Goal: Navigation & Orientation: Understand site structure

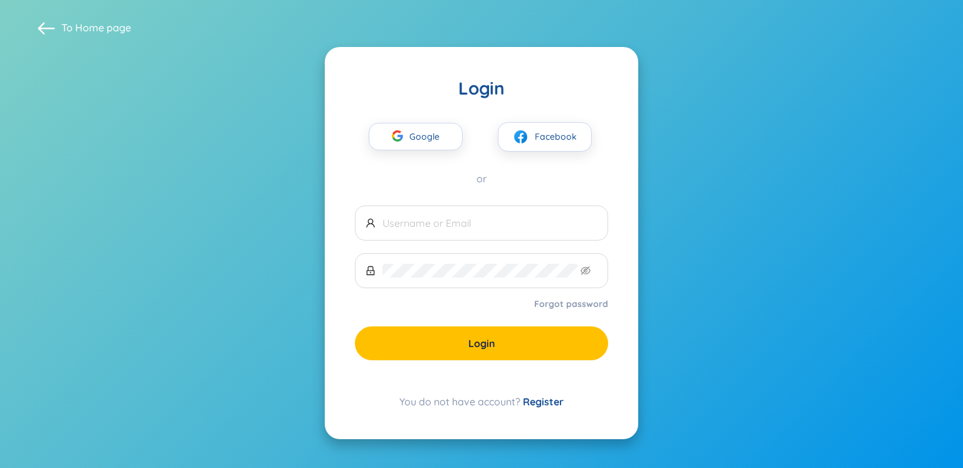
click at [404, 183] on div "or" at bounding box center [481, 179] width 253 height 14
click at [405, 142] on div "button" at bounding box center [398, 138] width 24 height 28
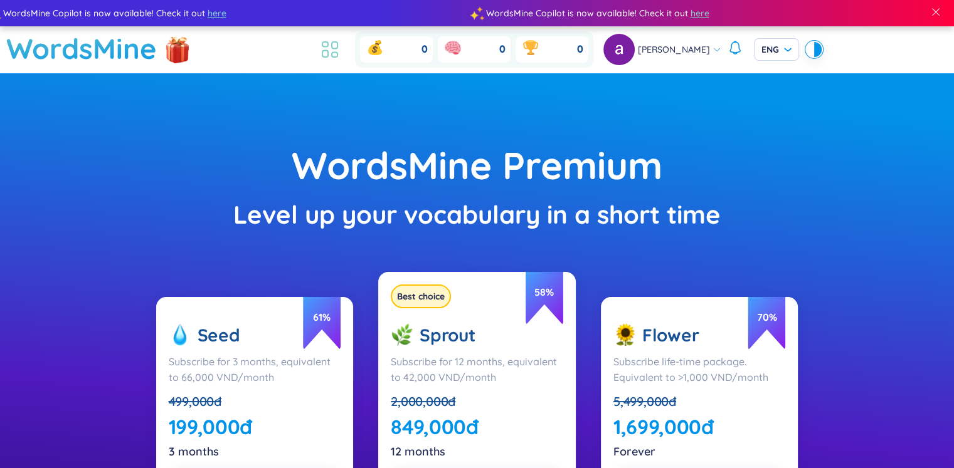
click at [341, 61] on icon at bounding box center [330, 49] width 23 height 23
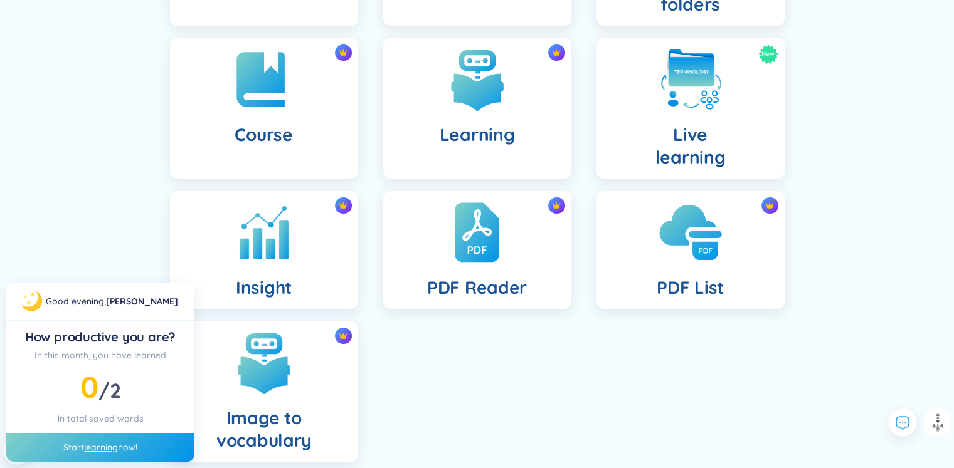
scroll to position [313, 0]
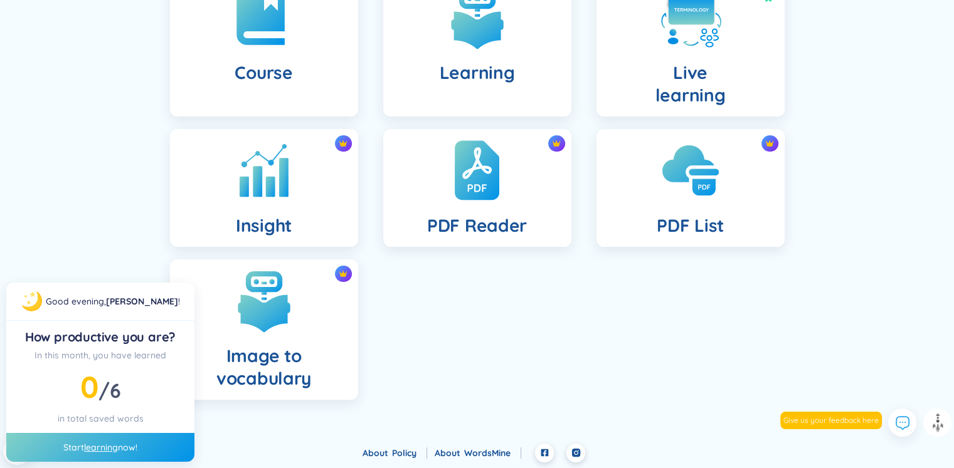
click at [404, 344] on ul "Dashboard Folders Collaborative folders Course Learning New Live learning Insig…" at bounding box center [477, 117] width 640 height 589
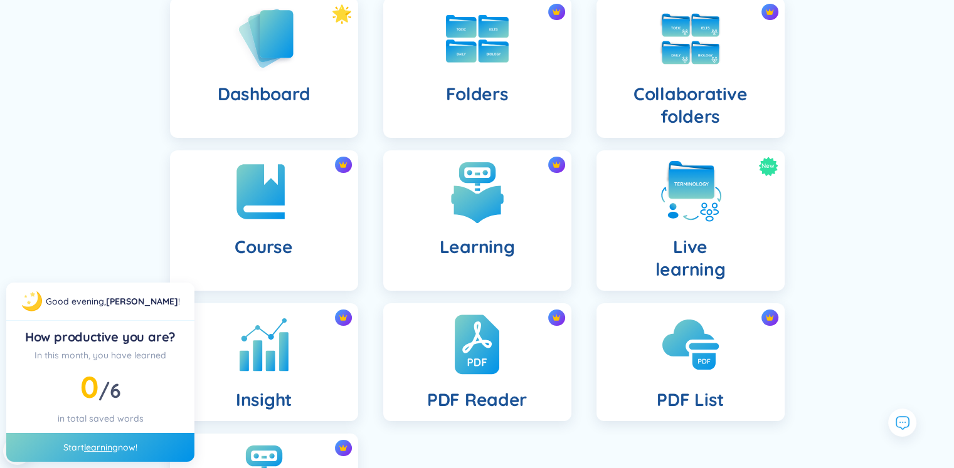
scroll to position [134, 0]
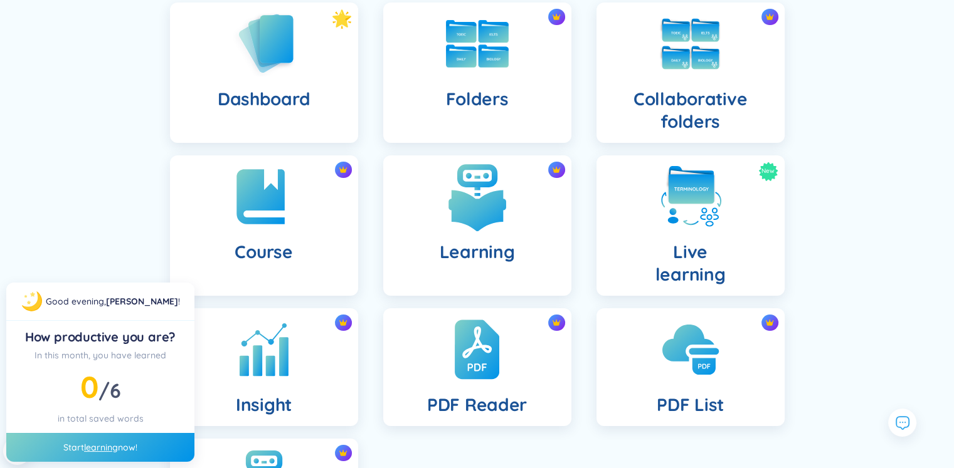
click at [494, 238] on div "Learning" at bounding box center [477, 226] width 188 height 140
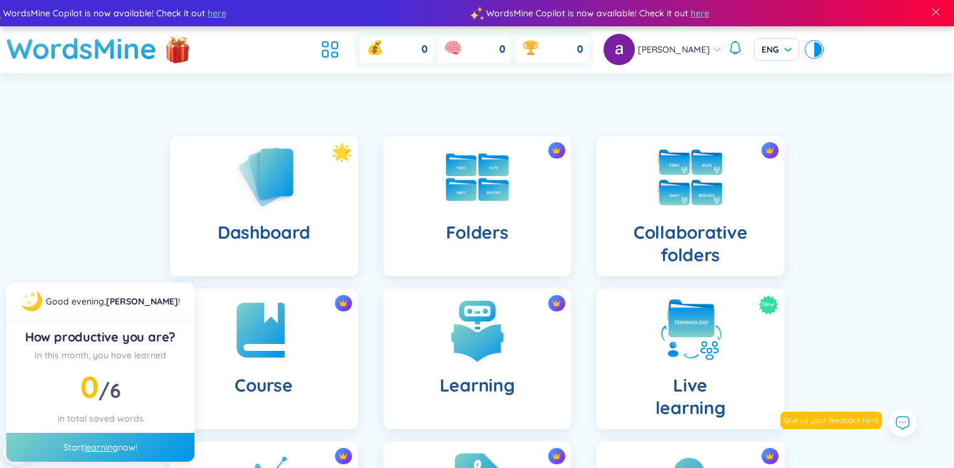
click at [655, 238] on h4 "Collaborative folders" at bounding box center [690, 243] width 168 height 45
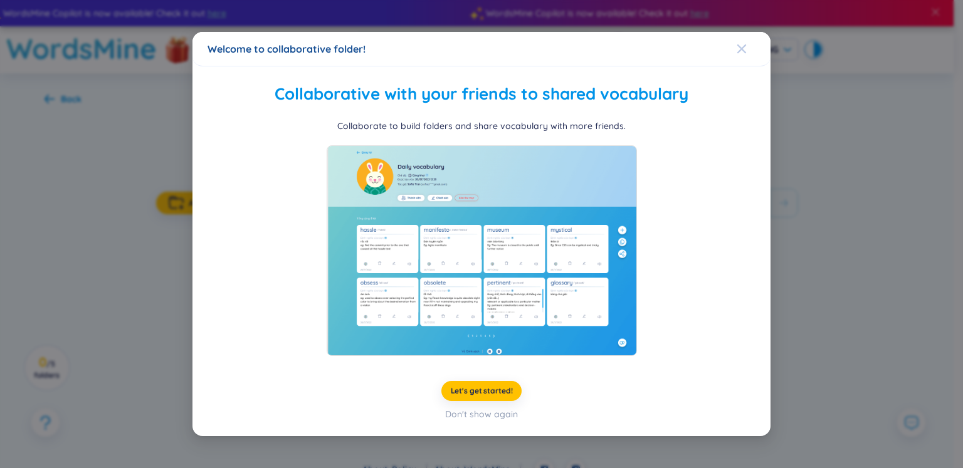
click at [747, 43] on span "Close" at bounding box center [754, 49] width 34 height 34
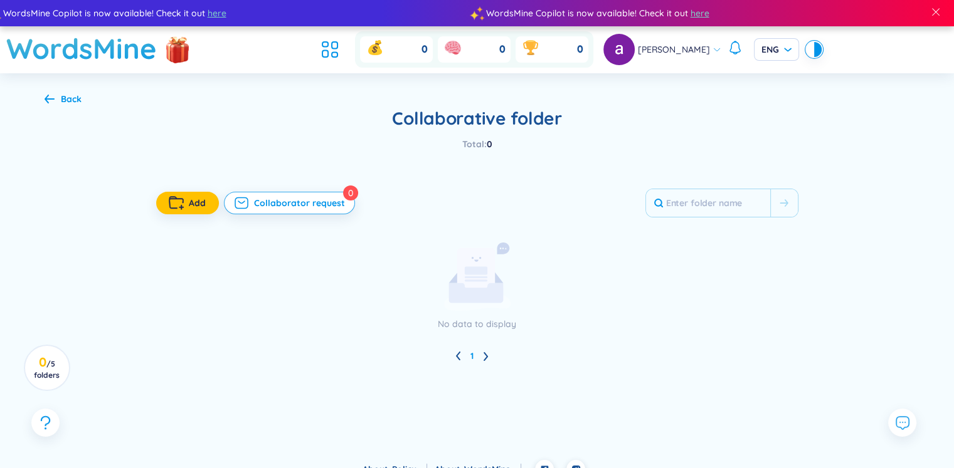
click at [59, 101] on div "Back" at bounding box center [63, 99] width 37 height 14
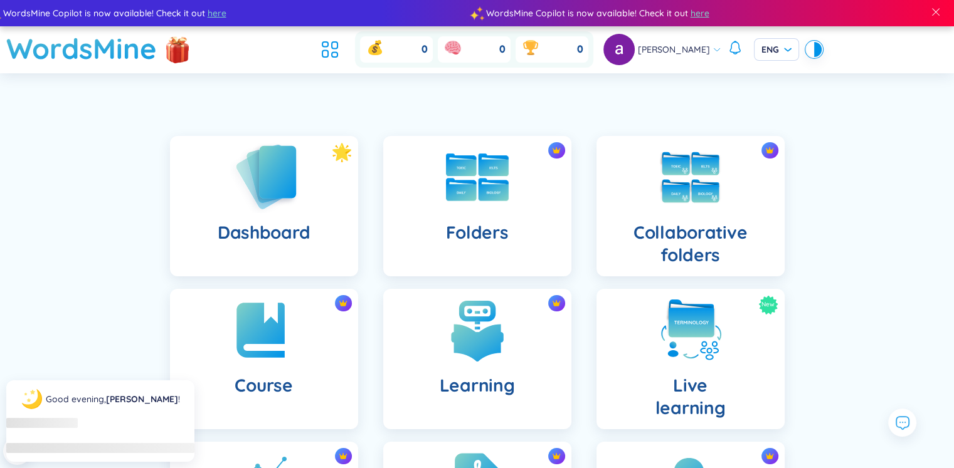
click at [247, 190] on img at bounding box center [264, 176] width 69 height 71
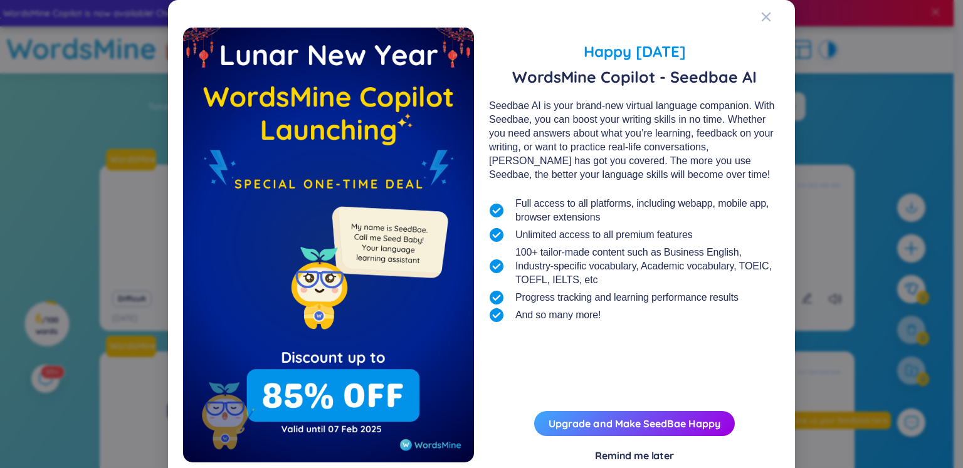
scroll to position [34, 0]
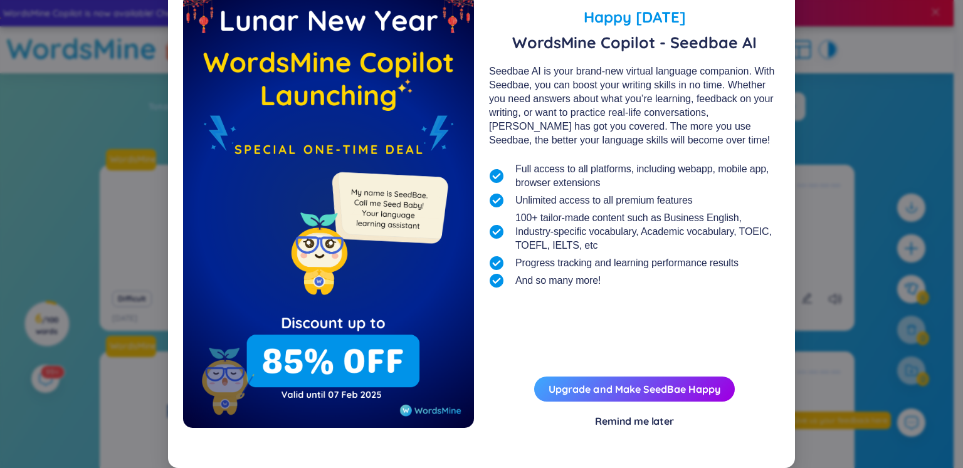
click at [606, 417] on div "Remind me later" at bounding box center [634, 421] width 79 height 14
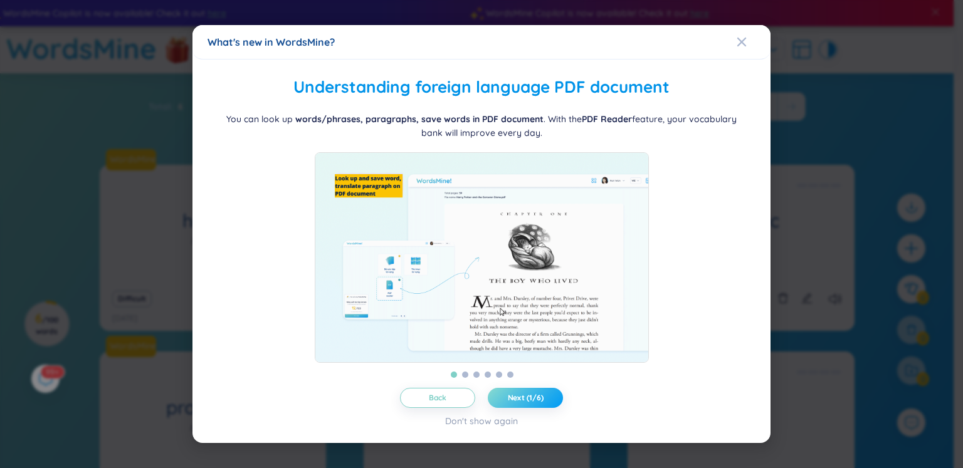
click at [523, 403] on span "Next (1/6)" at bounding box center [526, 398] width 36 height 10
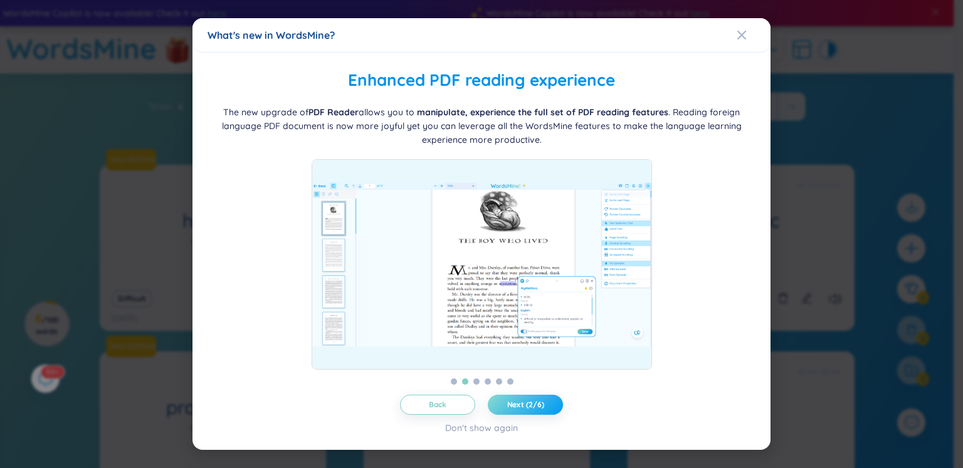
click at [523, 407] on span "Next (2/6)" at bounding box center [525, 405] width 37 height 10
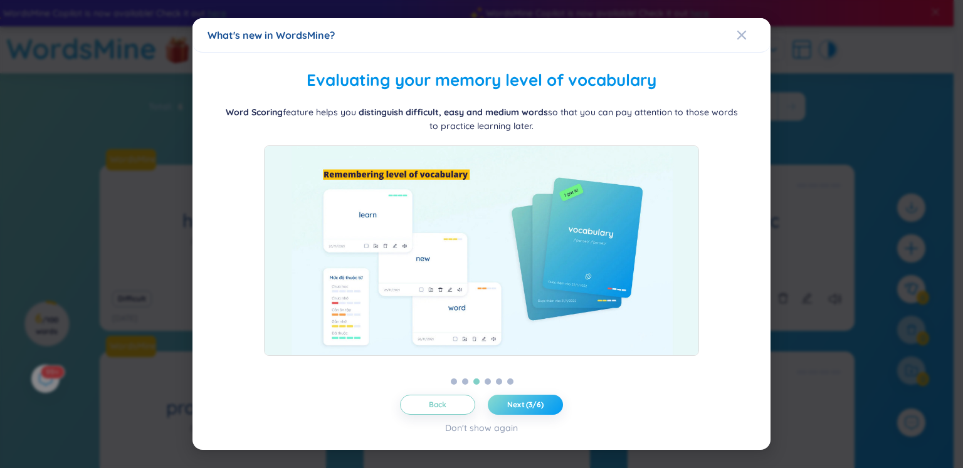
click at [523, 407] on span "Next (3/6)" at bounding box center [525, 405] width 36 height 10
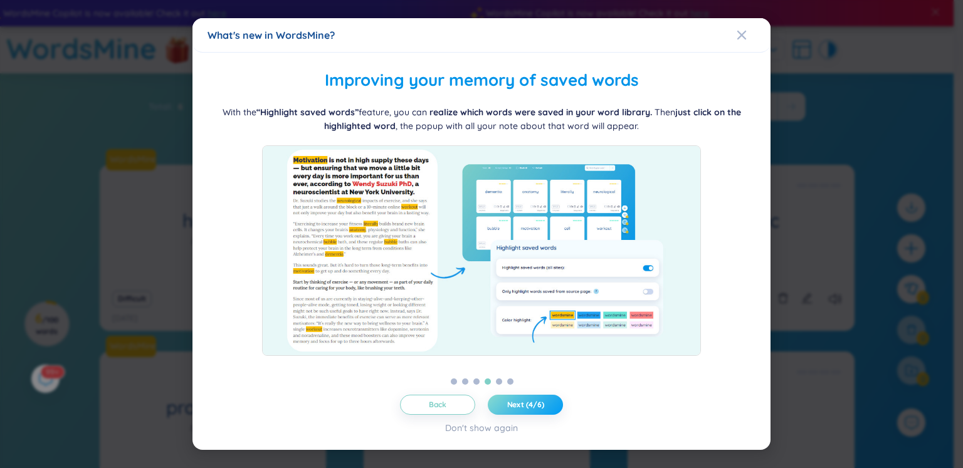
click at [523, 407] on span "Next (4/6)" at bounding box center [525, 405] width 37 height 10
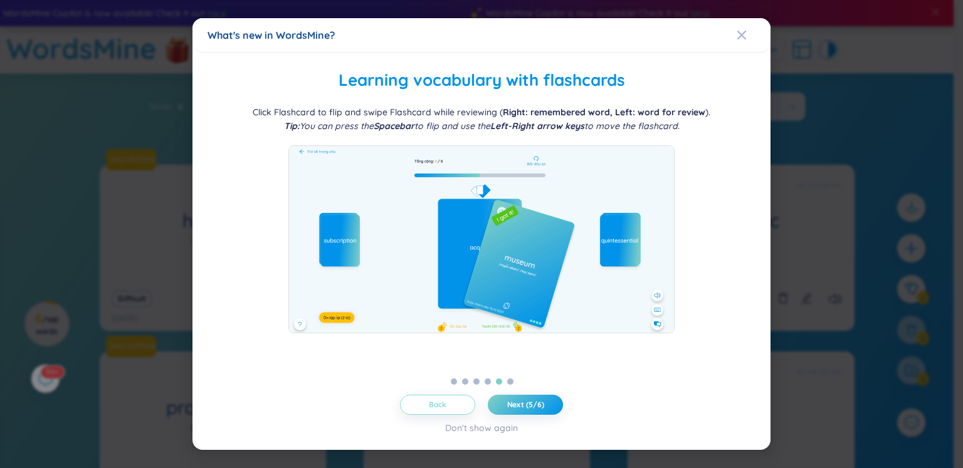
click at [446, 409] on button "Back" at bounding box center [437, 405] width 75 height 20
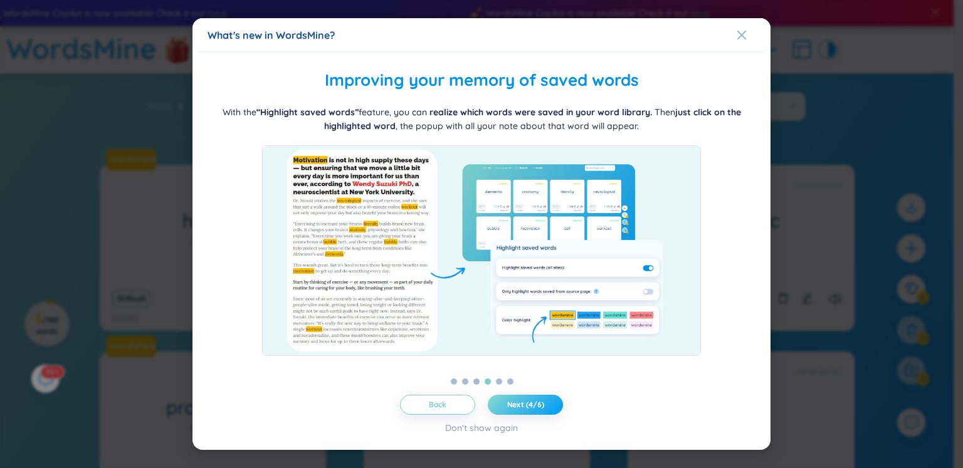
click at [522, 409] on span "Next (4/6)" at bounding box center [525, 405] width 37 height 10
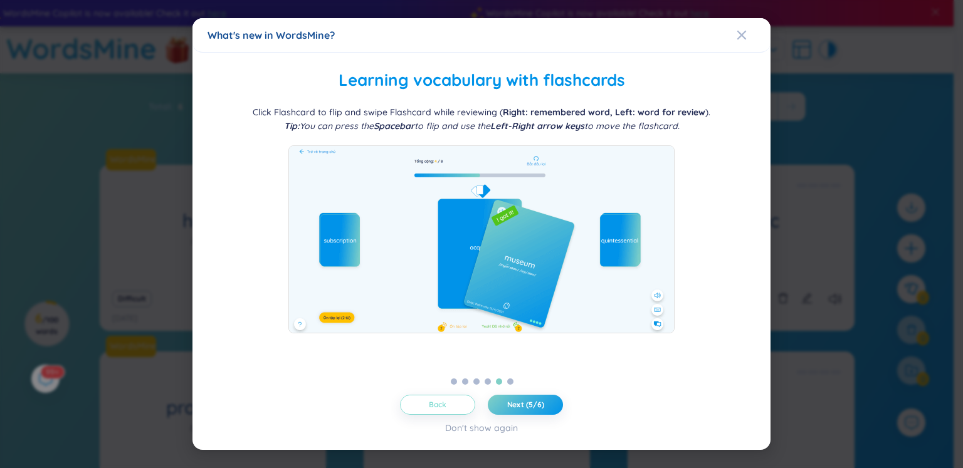
click at [464, 397] on button "Back" at bounding box center [437, 405] width 75 height 20
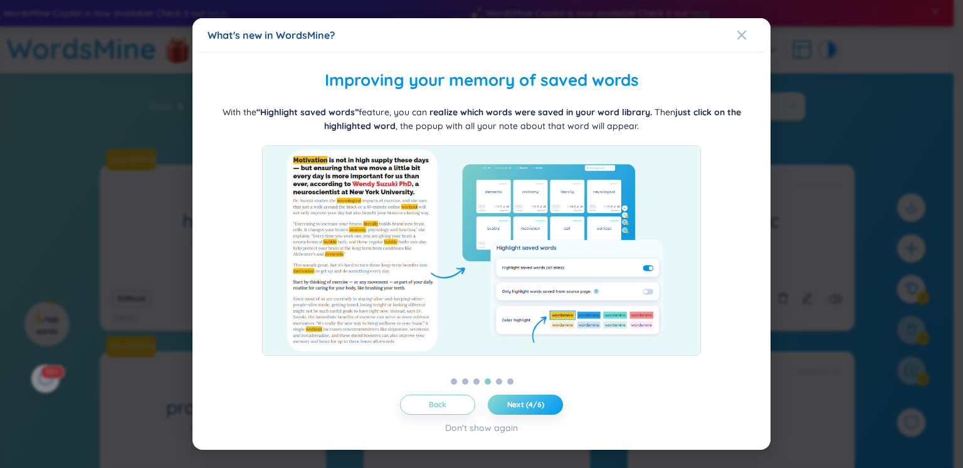
click at [523, 411] on button "Next (4/6)" at bounding box center [525, 405] width 75 height 20
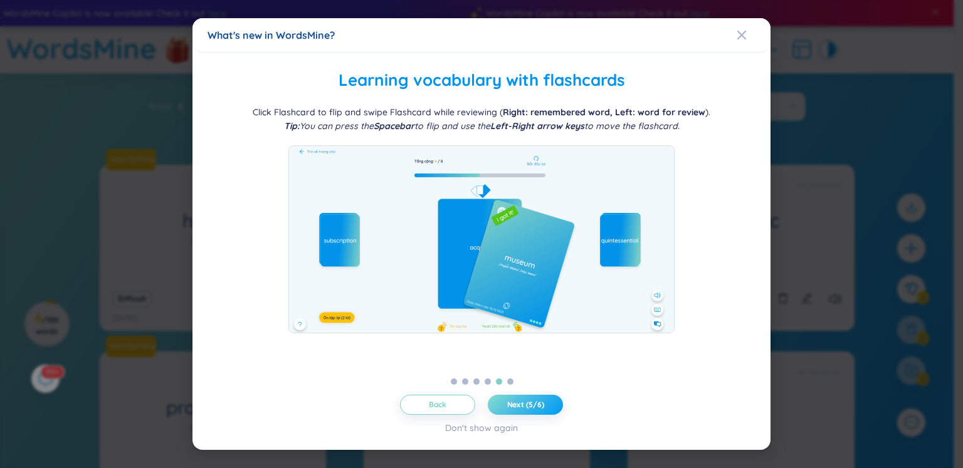
click at [523, 411] on button "Next (5/6)" at bounding box center [525, 405] width 75 height 20
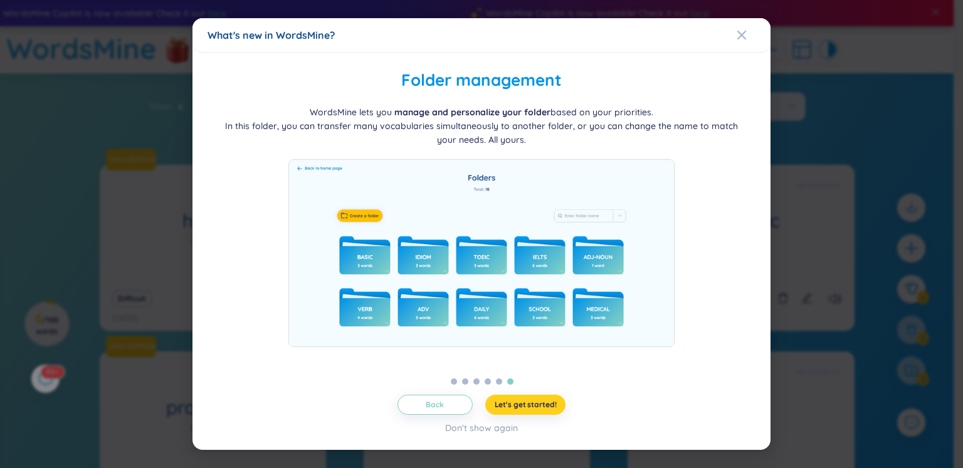
click at [524, 409] on span "Let's get started!" at bounding box center [526, 405] width 62 height 10
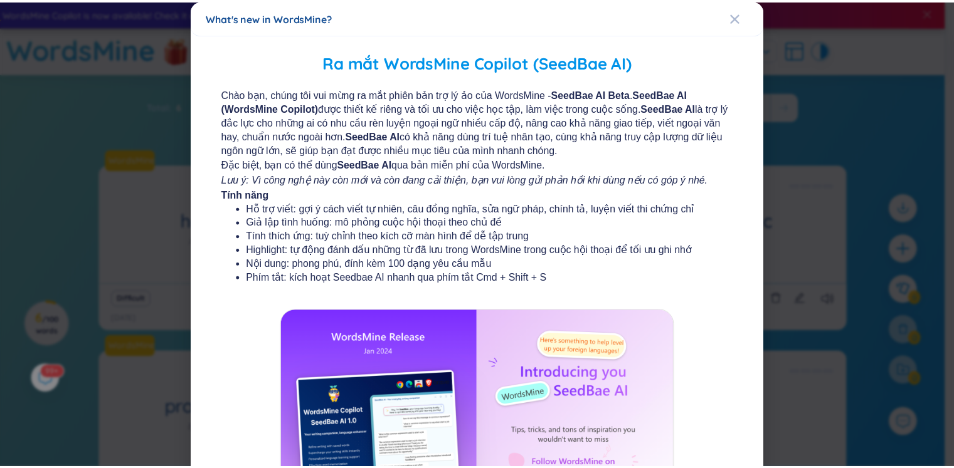
scroll to position [132, 0]
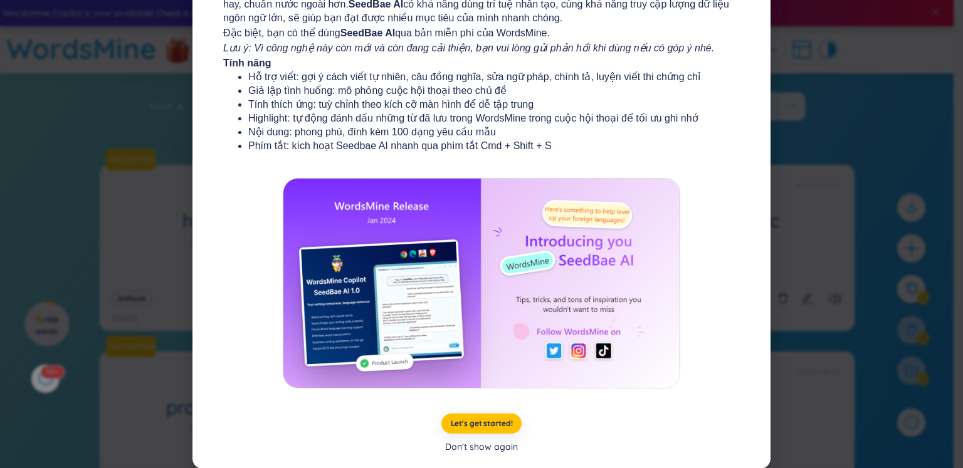
click at [477, 452] on div "Don't show again" at bounding box center [481, 447] width 73 height 14
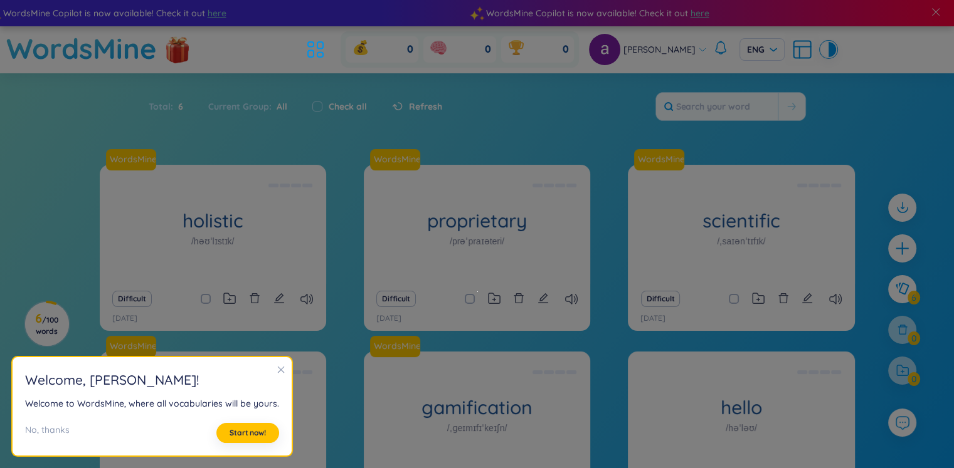
click at [277, 369] on icon "close" at bounding box center [281, 370] width 9 height 9
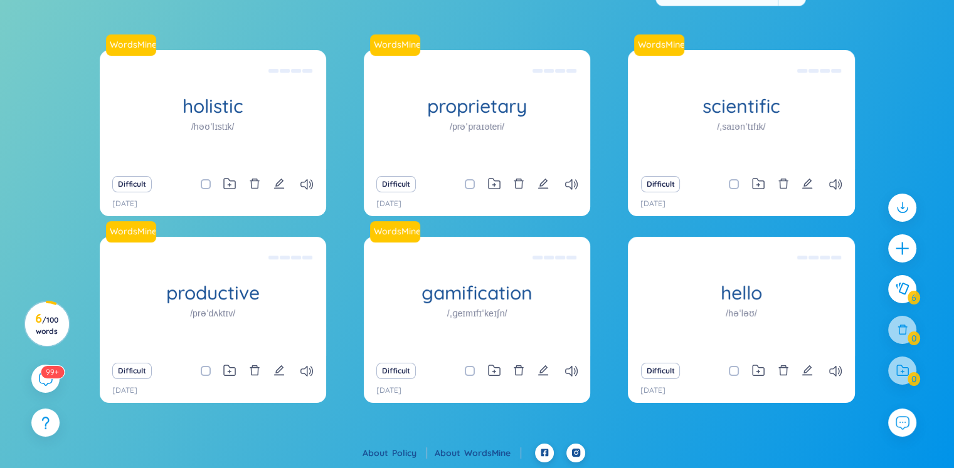
scroll to position [0, 0]
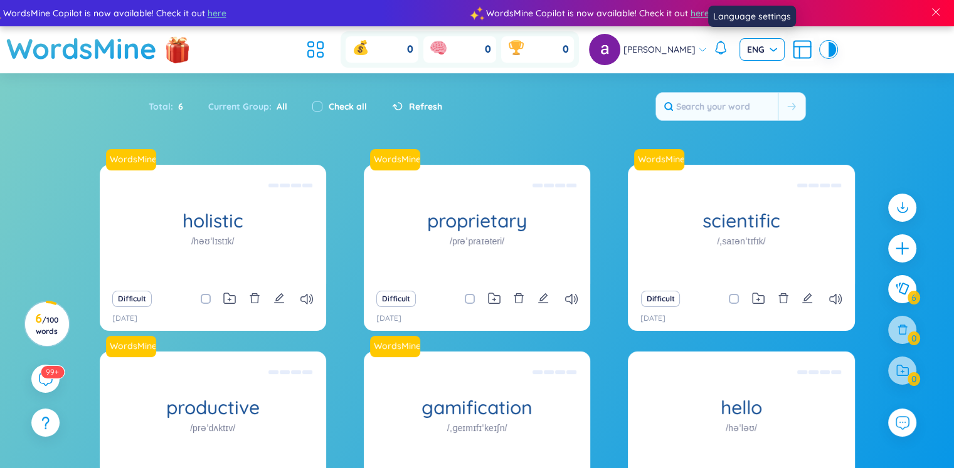
click at [739, 56] on div "ENG" at bounding box center [761, 49] width 45 height 23
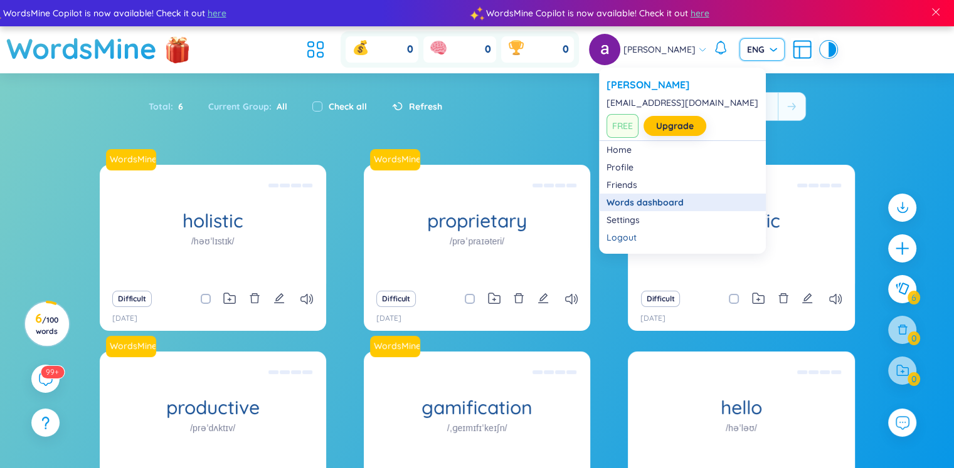
click at [629, 206] on link "Words dashboard" at bounding box center [682, 202] width 152 height 13
